Goal: Navigation & Orientation: Find specific page/section

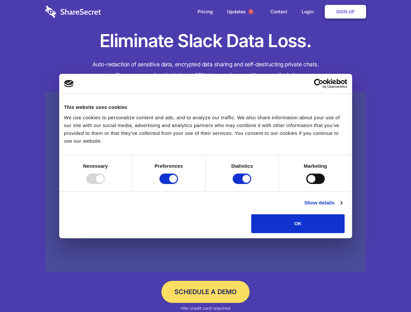
click at [105, 184] on div at bounding box center [95, 179] width 19 height 10
click at [178, 184] on input "Preferences" at bounding box center [168, 179] width 19 height 10
checkbox input "false"
click at [243, 184] on input "Statistics" at bounding box center [241, 179] width 19 height 10
checkbox input "false"
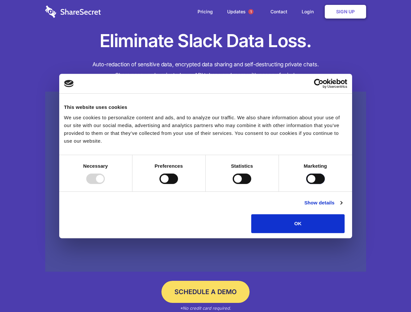
click at [306, 184] on input "Marketing" at bounding box center [315, 179] width 19 height 10
checkbox input "true"
click at [342, 207] on link "Show details" at bounding box center [323, 203] width 38 height 8
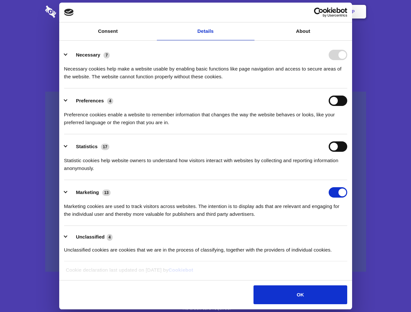
click at [347, 126] on div "Preference cookies enable a website to remember information that changes the wa…" at bounding box center [205, 116] width 283 height 20
click at [250, 12] on span "1" at bounding box center [250, 11] width 5 height 5
